Goal: Task Accomplishment & Management: Manage account settings

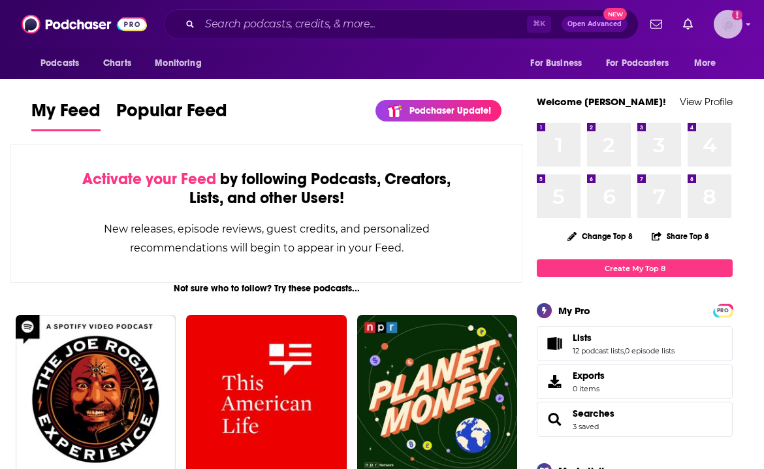
click at [721, 36] on img "Logged in as jbleiche" at bounding box center [728, 24] width 29 height 29
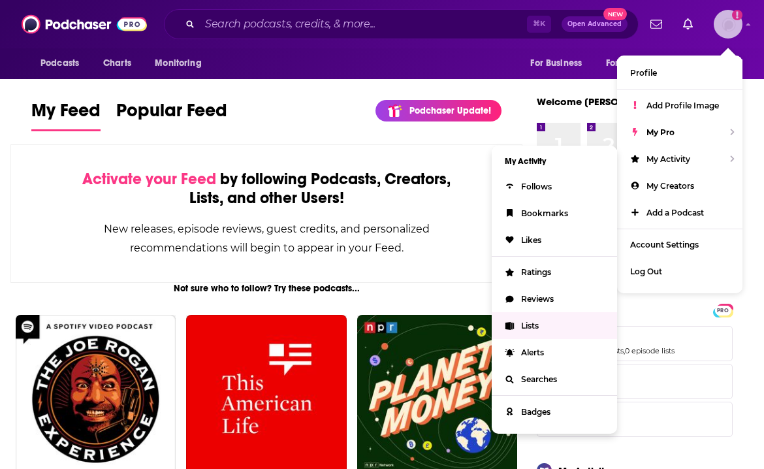
click at [522, 326] on span "Lists" at bounding box center [530, 326] width 18 height 10
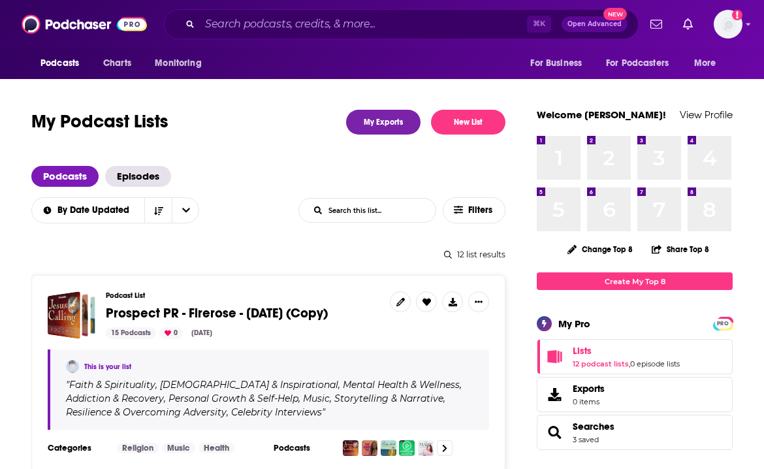
scroll to position [70, 0]
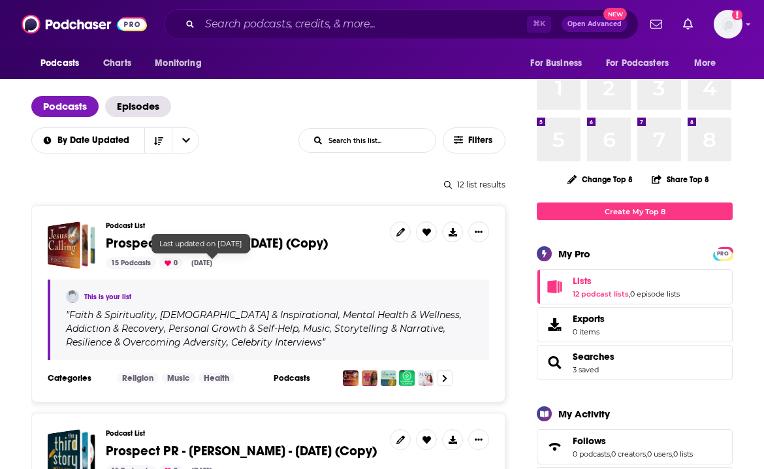
click at [225, 244] on span "Prospect PR - Firerose - [DATE] (Copy)" at bounding box center [217, 243] width 222 height 16
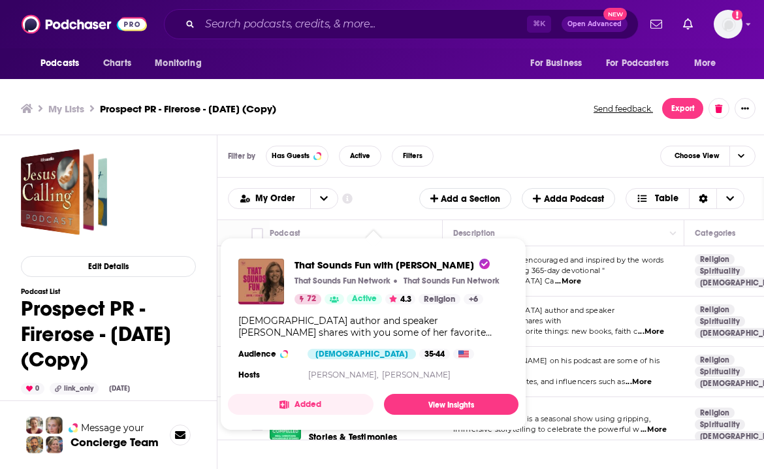
scroll to position [4, 0]
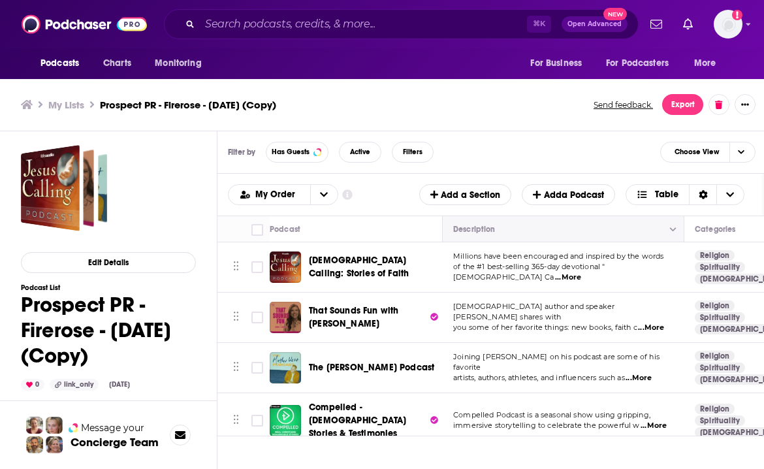
click at [585, 232] on span "Move" at bounding box center [562, 229] width 220 height 16
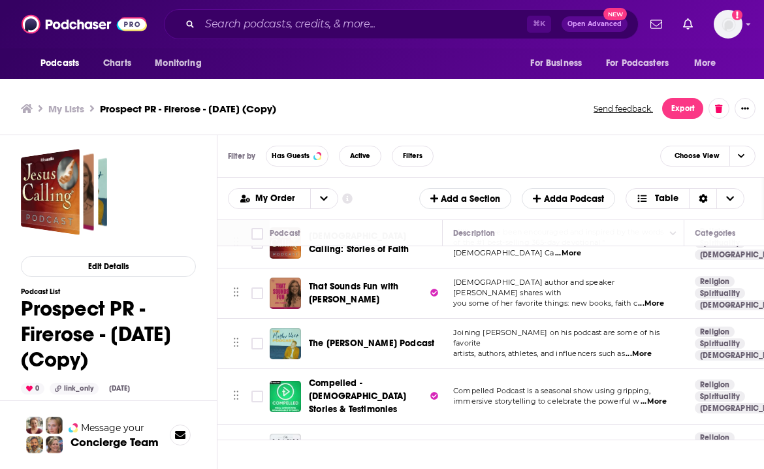
scroll to position [29, 0]
